Goal: Navigation & Orientation: Find specific page/section

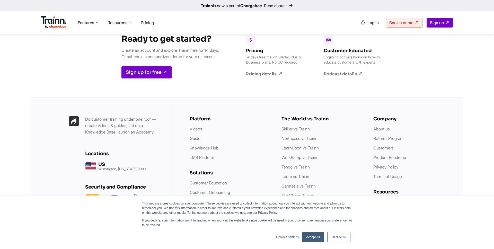
scroll to position [1485, 0]
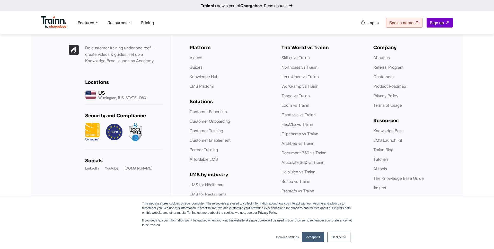
click at [346, 237] on link "Decline All" at bounding box center [338, 237] width 23 height 10
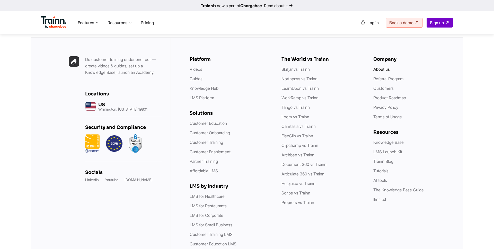
scroll to position [1463, 0]
click at [389, 67] on link "About us" at bounding box center [381, 69] width 16 height 5
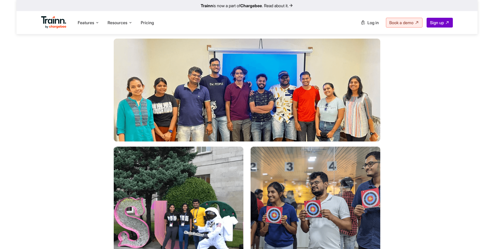
scroll to position [1232, 0]
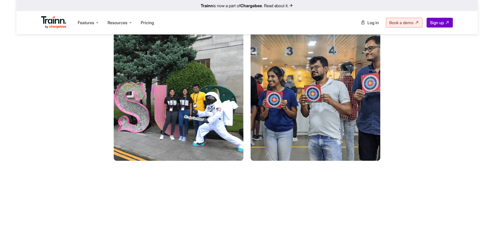
click at [352, 100] on img at bounding box center [315, 96] width 130 height 130
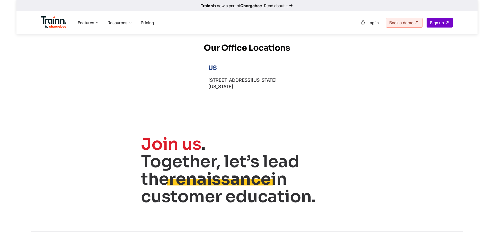
scroll to position [1797, 0]
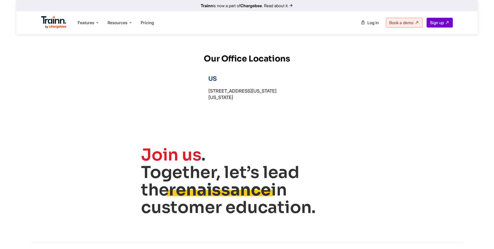
click at [167, 145] on span "Join us" at bounding box center [171, 155] width 60 height 21
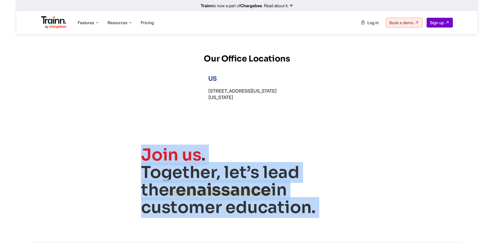
drag, startPoint x: 139, startPoint y: 123, endPoint x: 405, endPoint y: 195, distance: 275.4
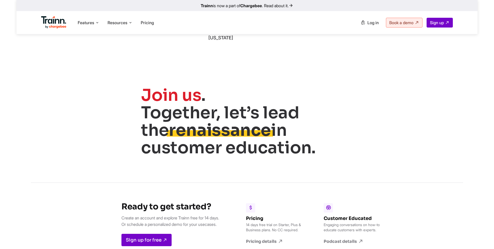
scroll to position [1857, 0]
